Goal: Navigation & Orientation: Find specific page/section

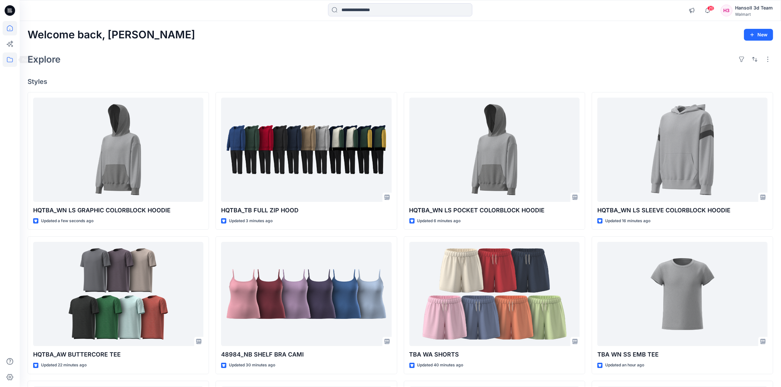
click at [12, 62] on icon at bounding box center [10, 59] width 14 height 14
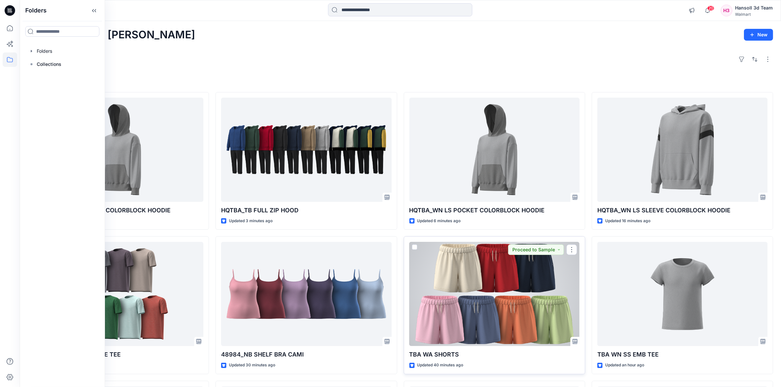
click at [504, 309] on div at bounding box center [494, 294] width 170 height 104
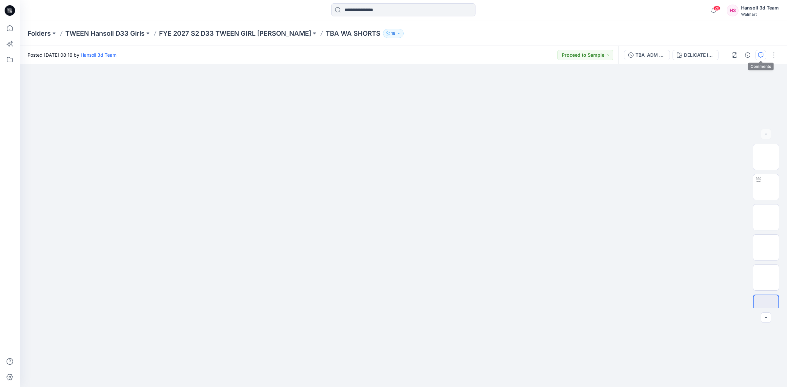
click at [760, 54] on icon "button" at bounding box center [760, 54] width 5 height 5
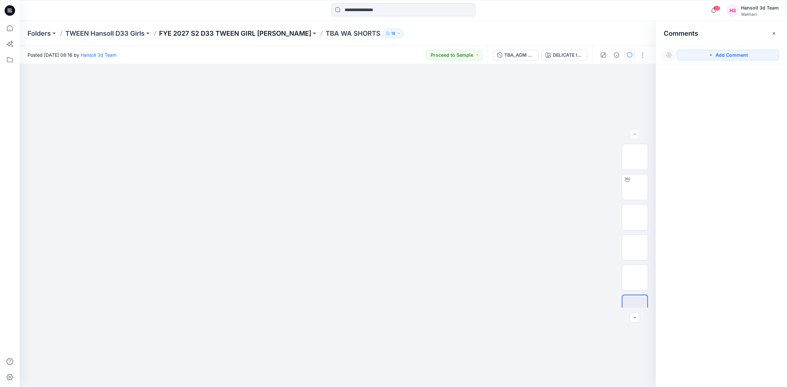
click at [270, 33] on p "FYE 2027 S2 D33 TWEEN GIRL [PERSON_NAME]" at bounding box center [235, 33] width 152 height 9
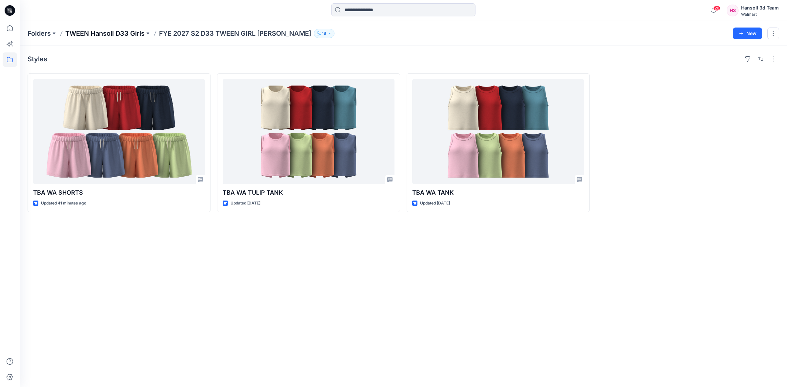
click at [123, 32] on p "TWEEN Hansoll D33 Girls" at bounding box center [104, 33] width 79 height 9
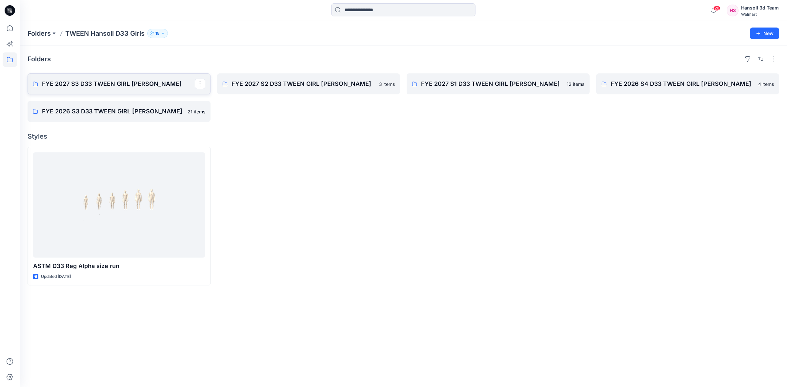
click at [94, 87] on p "FYE 2027 S3 D33 TWEEN GIRL [PERSON_NAME]" at bounding box center [118, 83] width 153 height 9
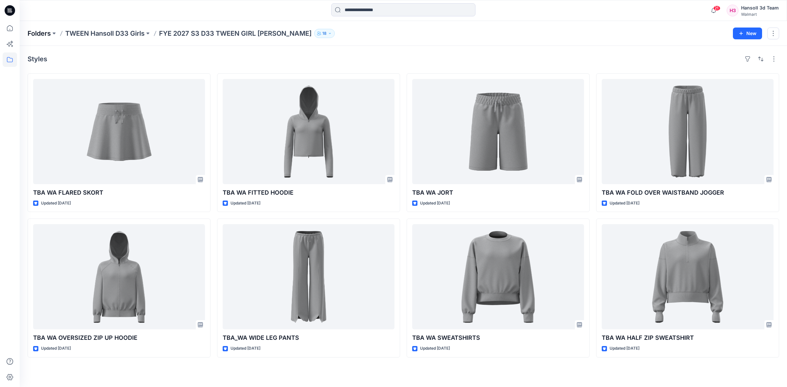
click at [45, 33] on p "Folders" at bounding box center [39, 33] width 23 height 9
